Goal: Information Seeking & Learning: Learn about a topic

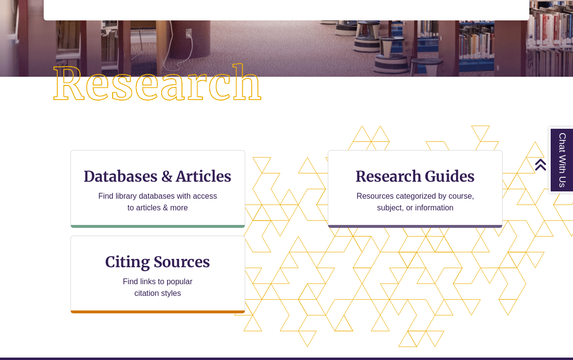
scroll to position [204, 0]
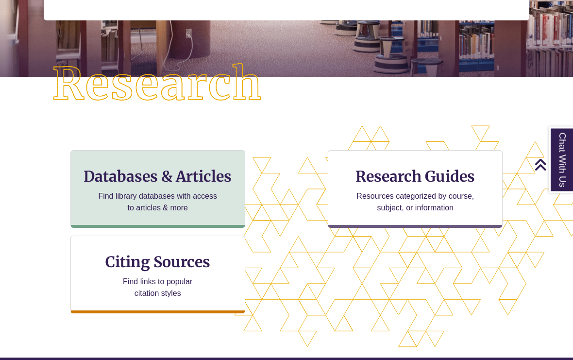
click at [237, 206] on div "Databases & Articles Find library databases with access to articles & more" at bounding box center [157, 189] width 175 height 78
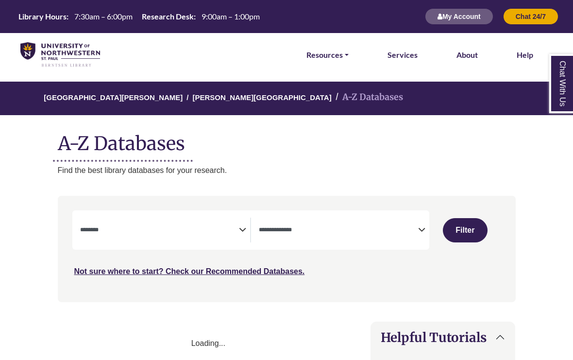
select select "Database Subject Filter"
select select "Database Types Filter"
select select "Database Subject Filter"
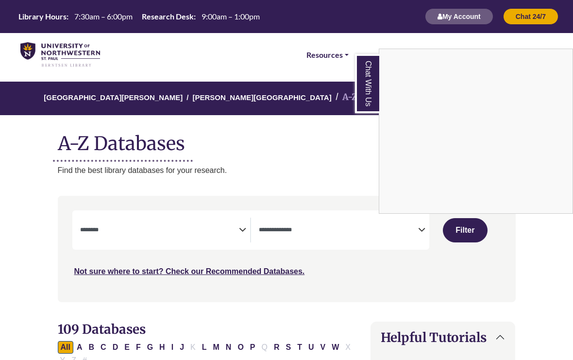
click at [416, 229] on div "Chat With Us" at bounding box center [286, 180] width 573 height 360
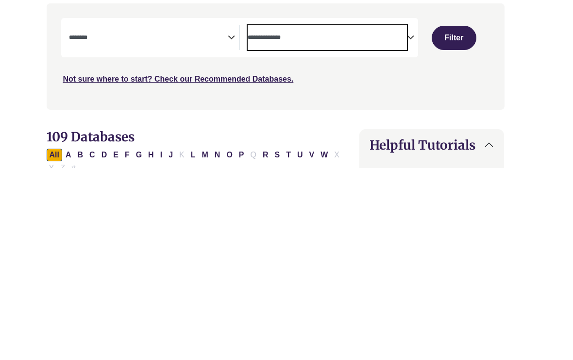
scroll to position [132, 11]
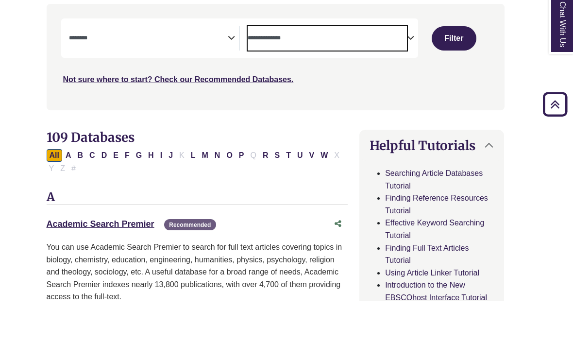
click at [411, 89] on icon "Search filters" at bounding box center [410, 96] width 7 height 15
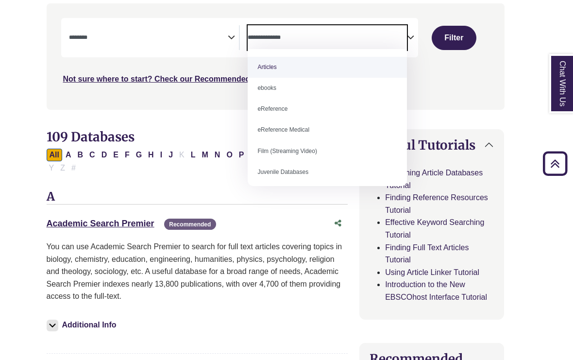
scroll to position [192, 11]
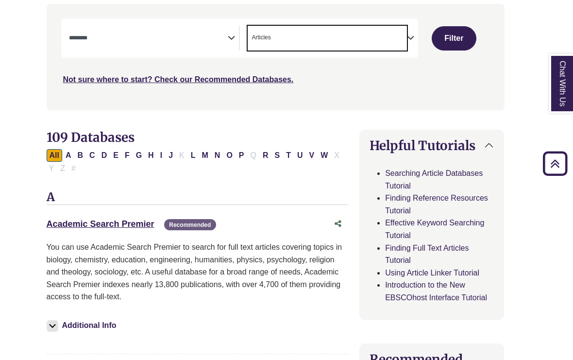
select select "*****"
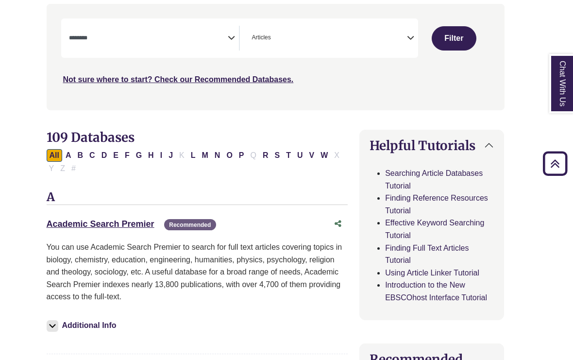
click at [234, 38] on icon "Search filters" at bounding box center [231, 37] width 7 height 15
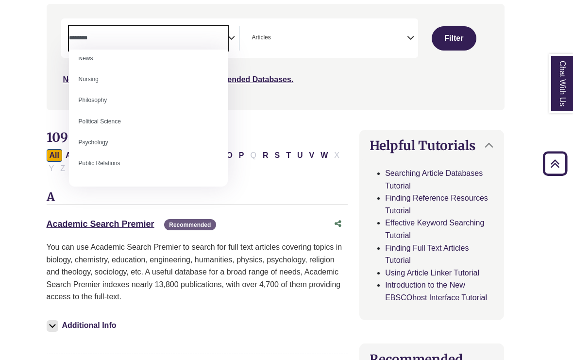
scroll to position [700, 0]
select select "*****"
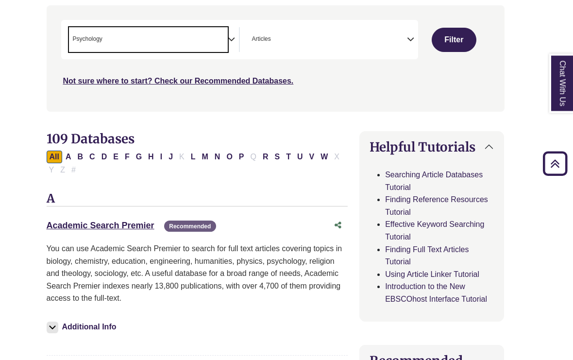
scroll to position [190, 11]
click at [446, 33] on button "Filter" at bounding box center [453, 40] width 45 height 24
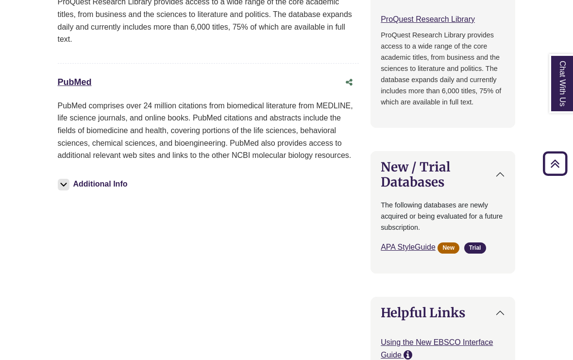
scroll to position [928, 0]
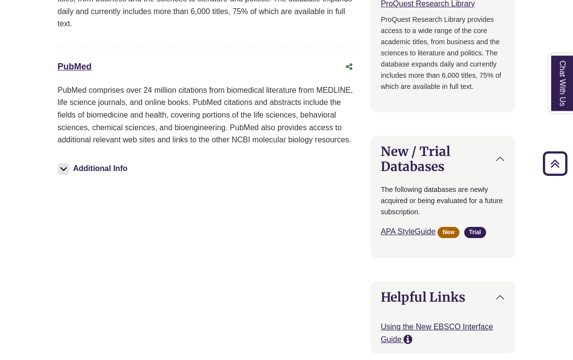
click at [98, 162] on button "Additional Info" at bounding box center [94, 169] width 73 height 14
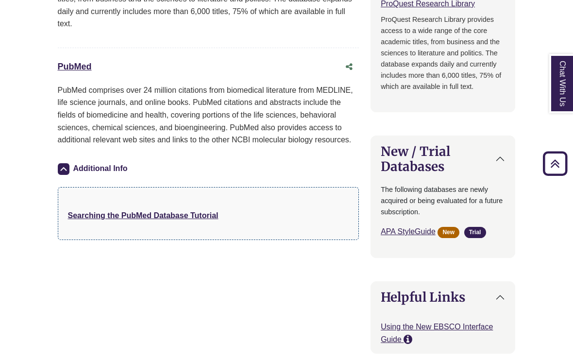
click at [68, 163] on img at bounding box center [64, 169] width 12 height 12
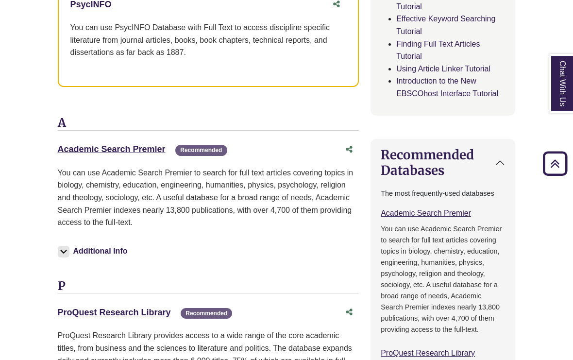
scroll to position [579, 0]
click at [138, 147] on link "Academic Search Premier This link opens in a new window" at bounding box center [112, 150] width 108 height 10
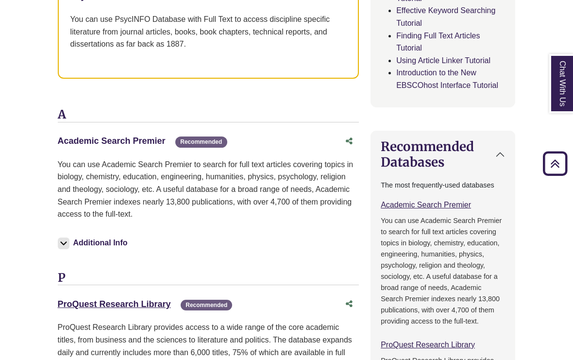
click at [141, 139] on link "Academic Search Premier This link opens in a new window" at bounding box center [112, 141] width 108 height 10
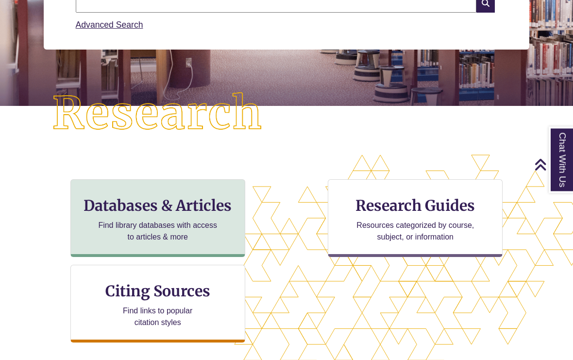
scroll to position [175, 0]
click at [233, 249] on div "Databases & Articles Find library databases with access to articles & more" at bounding box center [157, 218] width 175 height 78
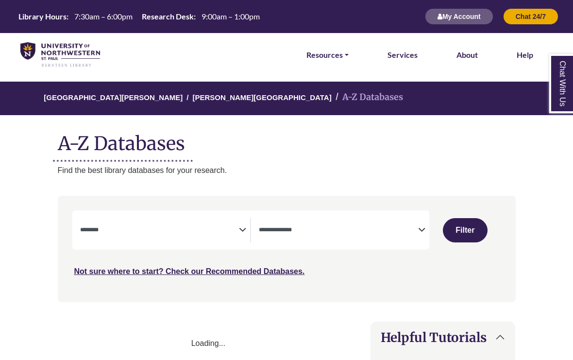
select select "Database Subject Filter"
select select "Database Types Filter"
select select "Database Subject Filter"
select select "Database Types Filter"
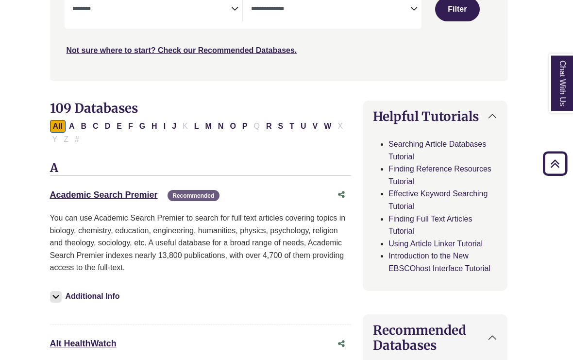
scroll to position [220, 8]
click at [404, 146] on link "Searching Article Databases Tutorial" at bounding box center [437, 150] width 98 height 21
